Goal: Check status: Check status

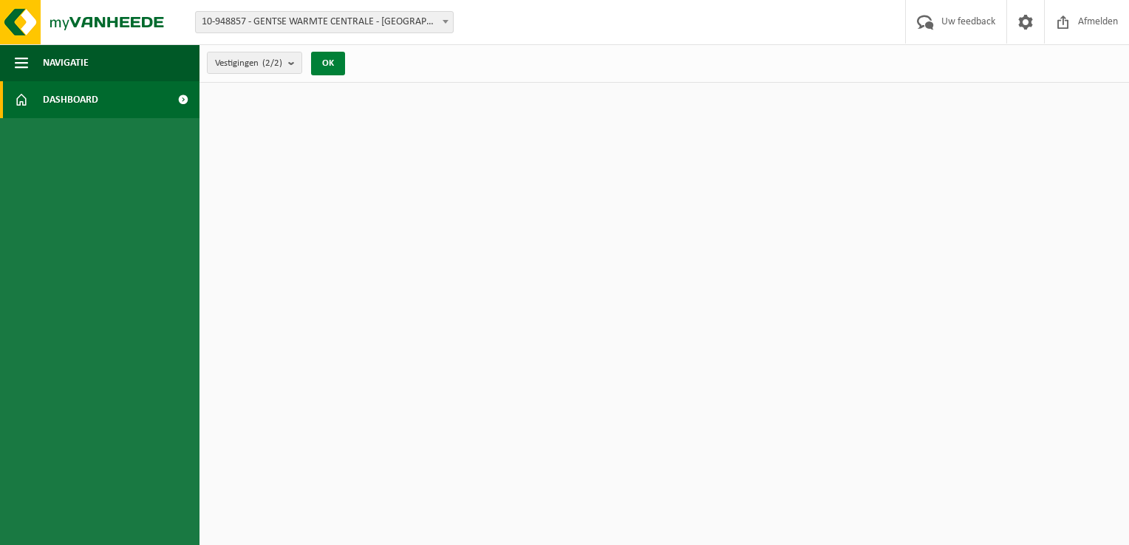
click at [334, 61] on button "OK" at bounding box center [328, 64] width 34 height 24
click at [265, 61] on count "(2/2)" at bounding box center [272, 63] width 20 height 10
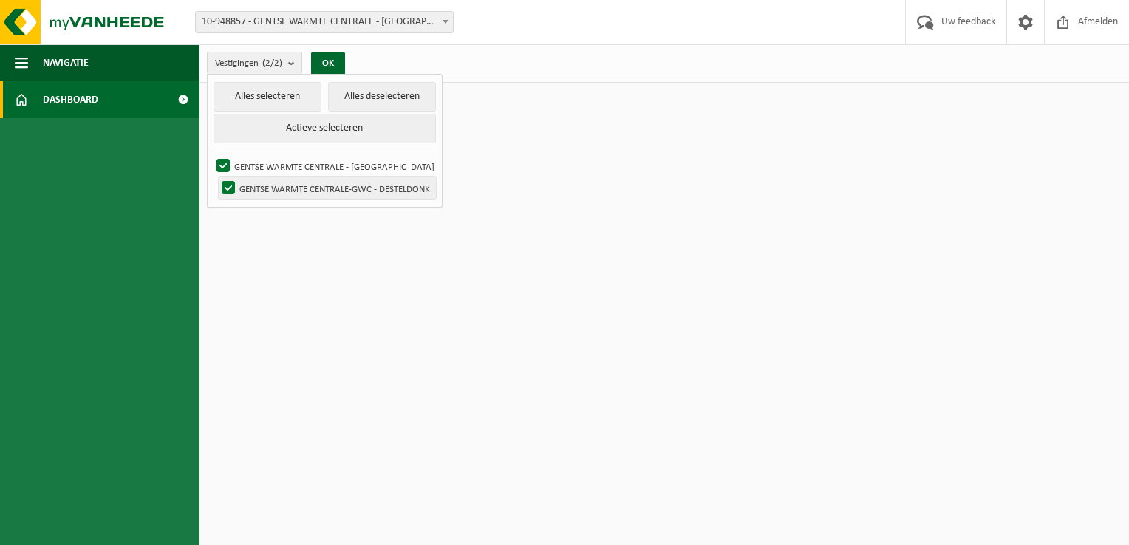
click at [305, 190] on label "GENTSE WARMTE CENTRALE-GWC - DESTELDONK" at bounding box center [327, 188] width 217 height 22
click at [217, 177] on input "GENTSE WARMTE CENTRALE-GWC - DESTELDONK" at bounding box center [216, 177] width 1 height 1
checkbox input "false"
click at [332, 64] on button "OK" at bounding box center [328, 64] width 34 height 24
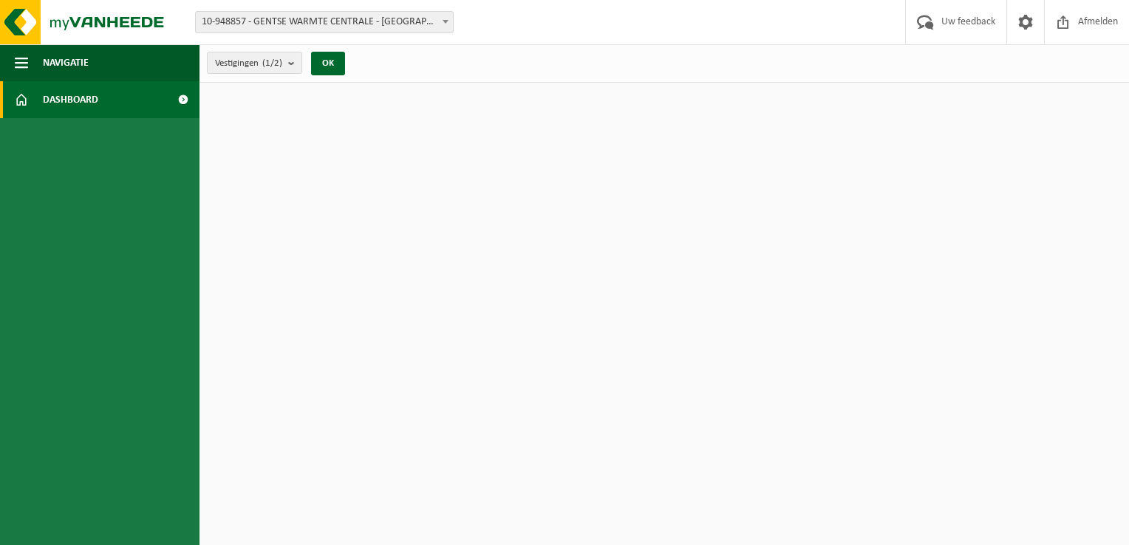
click at [76, 101] on span "Dashboard" at bounding box center [70, 99] width 55 height 37
click at [183, 96] on span at bounding box center [182, 99] width 33 height 37
click at [444, 22] on b at bounding box center [446, 22] width 6 height 4
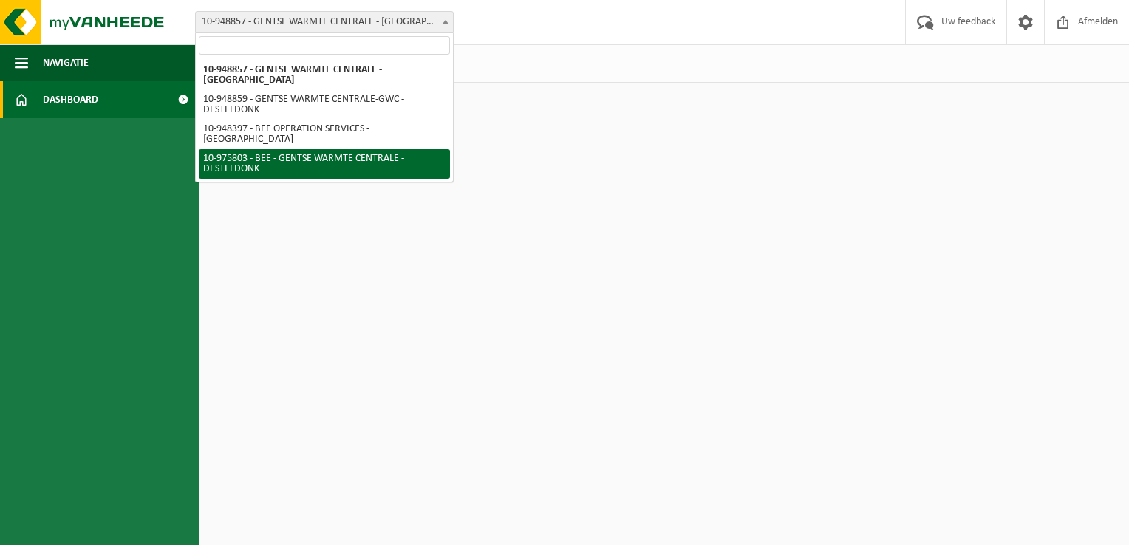
select select "158436"
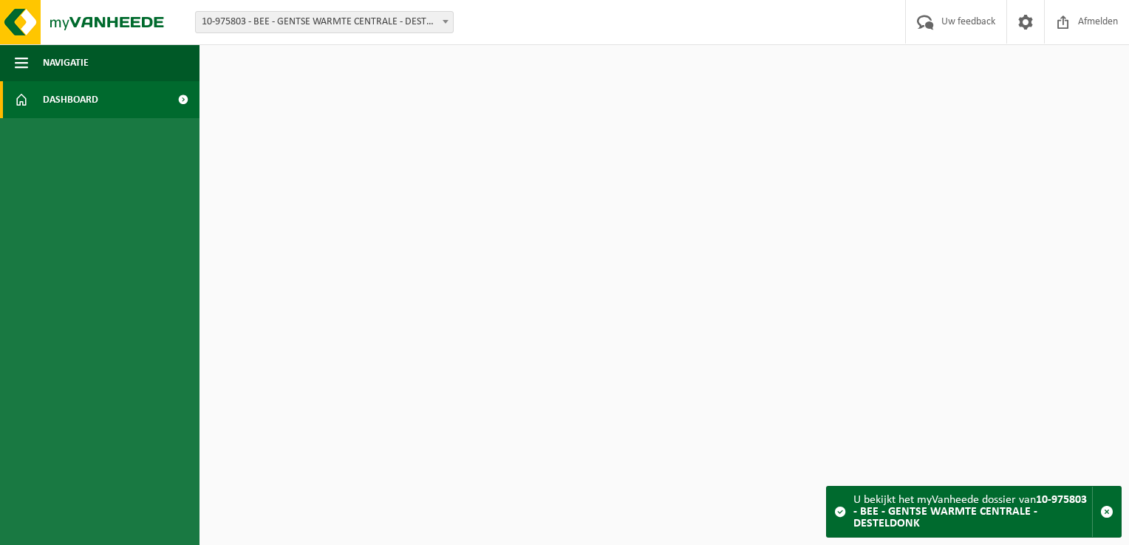
click at [919, 500] on div "U bekijkt het myVanheede dossier van 10-975803 - BEE - GENTSE WARMTE CENTRALE -…" at bounding box center [972, 512] width 239 height 50
click at [1105, 514] on span "button" at bounding box center [1106, 511] width 13 height 13
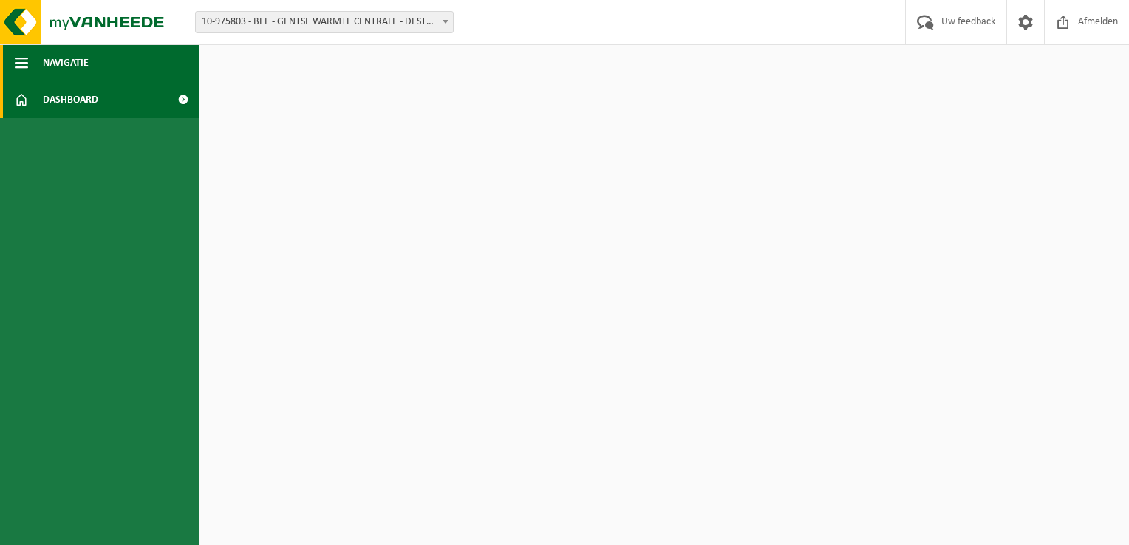
click at [57, 64] on span "Navigatie" at bounding box center [66, 62] width 46 height 37
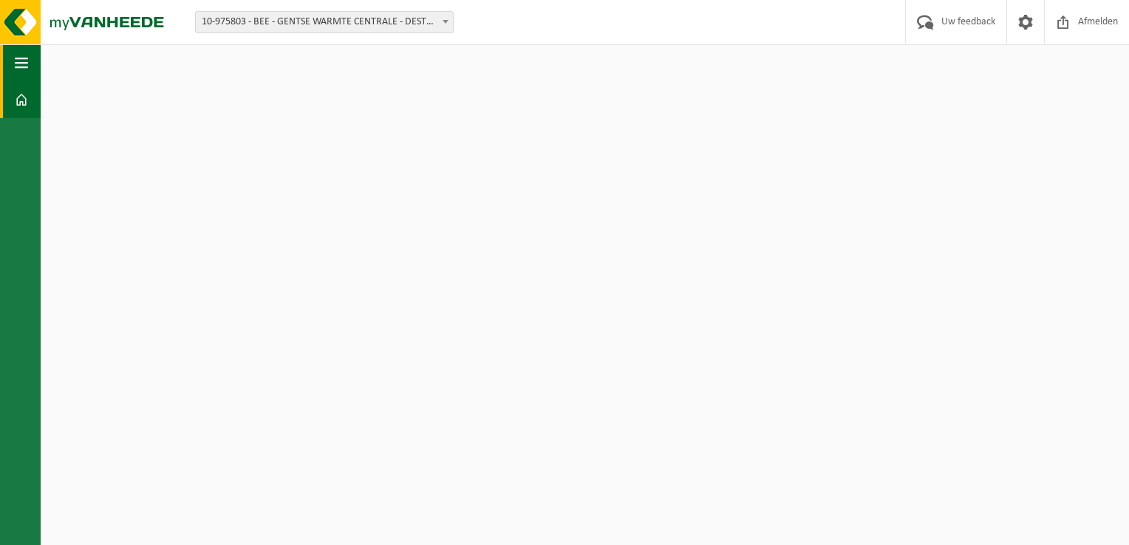
click at [24, 61] on span "button" at bounding box center [21, 62] width 13 height 37
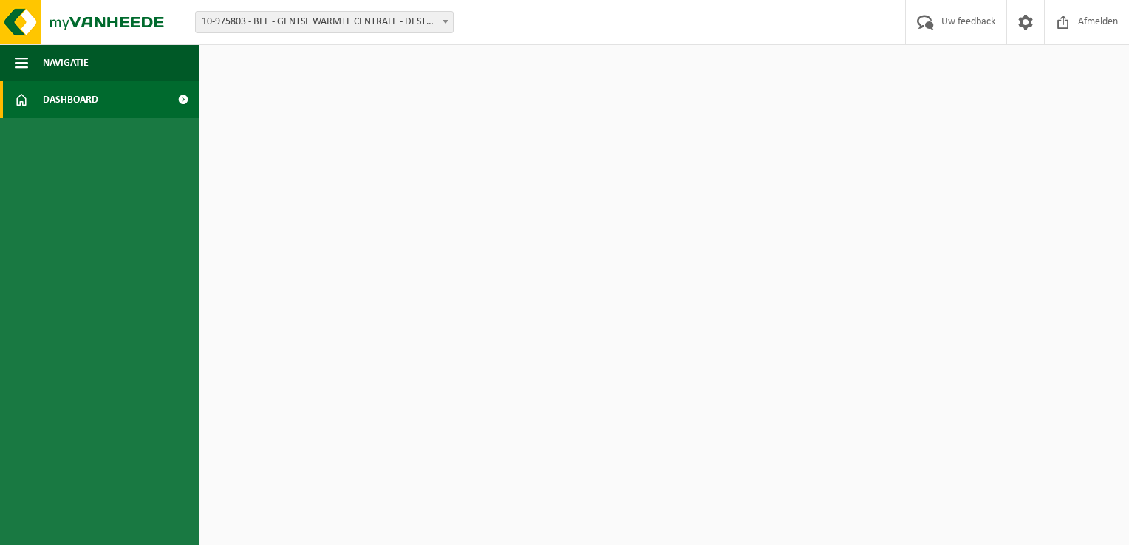
click at [19, 99] on span at bounding box center [21, 99] width 13 height 37
click at [19, 25] on img at bounding box center [88, 22] width 177 height 44
